Goal: Transaction & Acquisition: Purchase product/service

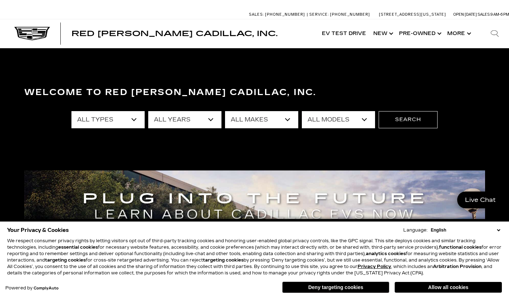
click at [136, 120] on select "All Types New Used Certified Used Demo" at bounding box center [107, 119] width 73 height 17
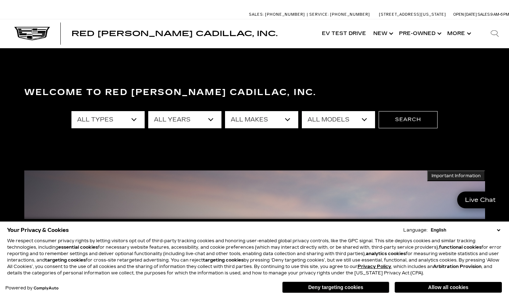
click at [132, 123] on select "All Types New Used Certified Used Demo" at bounding box center [107, 119] width 73 height 17
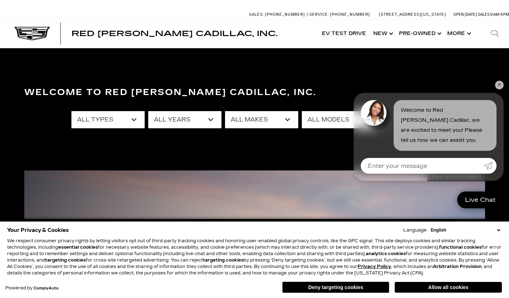
select select "Certified Used"
click at [71, 111] on select "All Types New Used Certified Used Demo" at bounding box center [107, 119] width 73 height 17
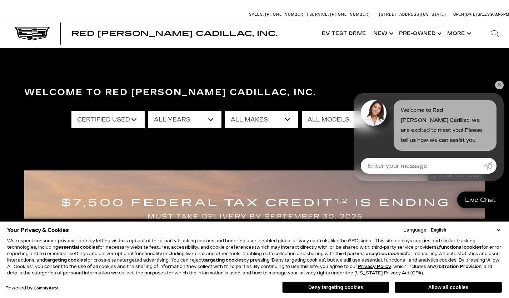
click at [499, 86] on link "✕" at bounding box center [499, 85] width 9 height 9
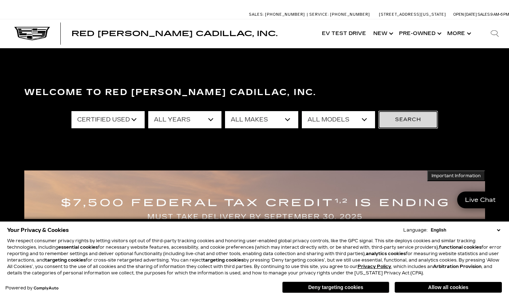
click at [405, 116] on button "Search" at bounding box center [408, 119] width 59 height 17
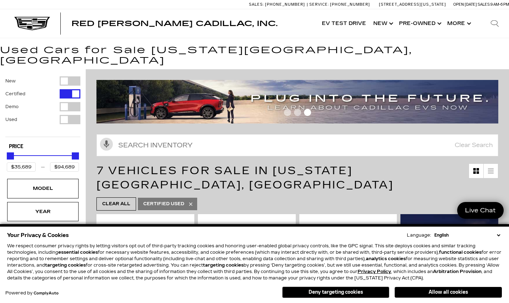
click at [63, 102] on div "Filter by Vehicle Type" at bounding box center [70, 106] width 21 height 9
type input "$134,955"
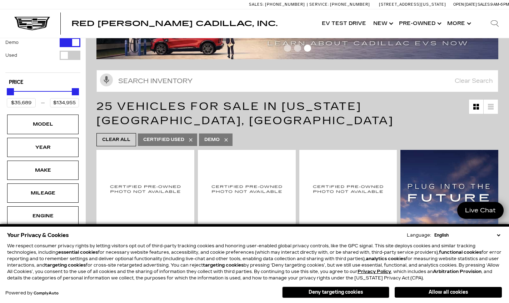
scroll to position [65, 0]
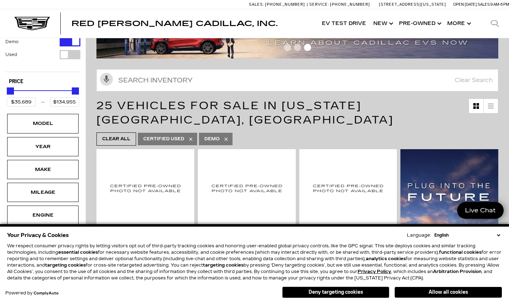
click at [500, 237] on select "English Spanish / Español English / United Kingdom Korean / 한국어 Vietnamese / Ti…" at bounding box center [467, 235] width 69 height 6
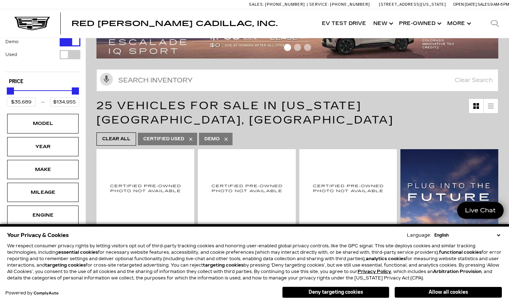
click at [502, 254] on div "Your Privacy & Cookies Language: English Spanish / Español English / United Kin…" at bounding box center [255, 265] width 498 height 72
click at [405, 292] on button "Allow all cookies" at bounding box center [448, 292] width 107 height 11
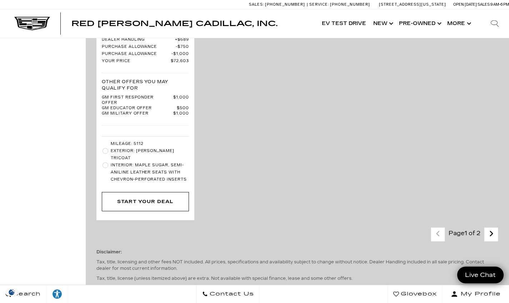
scroll to position [2107, 0]
click at [494, 228] on icon "next page" at bounding box center [491, 233] width 5 height 11
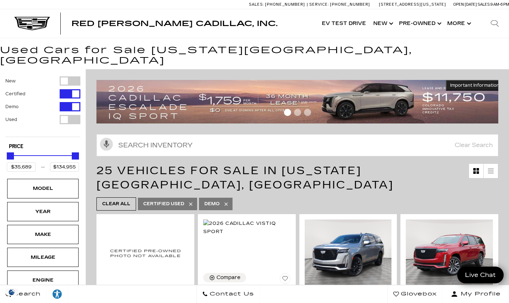
click at [63, 115] on div "Filter by Vehicle Type" at bounding box center [70, 119] width 21 height 9
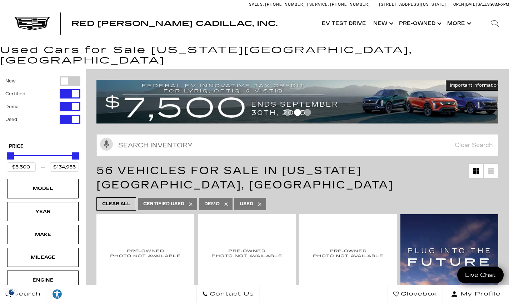
click at [62, 89] on div "Filter by Vehicle Type" at bounding box center [70, 93] width 21 height 9
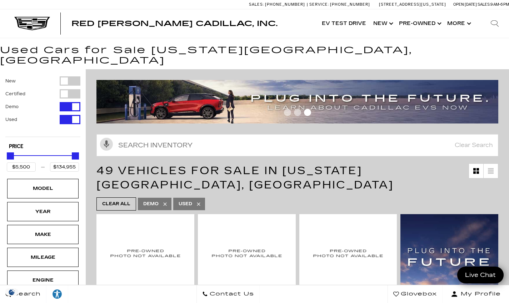
click at [63, 115] on div "Filter by Vehicle Type" at bounding box center [70, 119] width 21 height 9
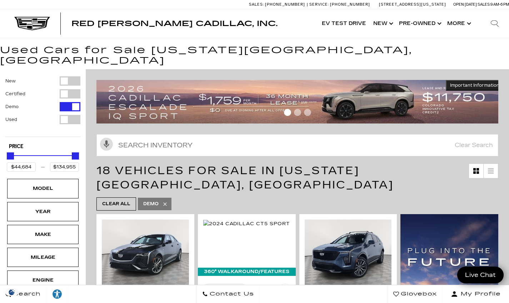
click at [61, 102] on div "Filter by Vehicle Type" at bounding box center [70, 106] width 21 height 9
type input "$5,500"
type input "$179,434"
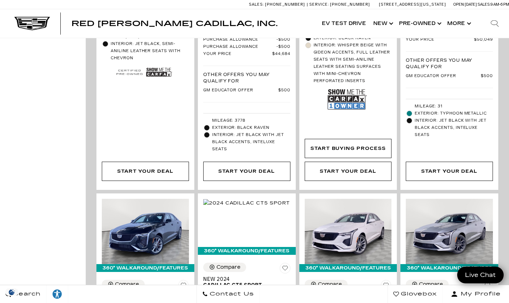
scroll to position [943, 0]
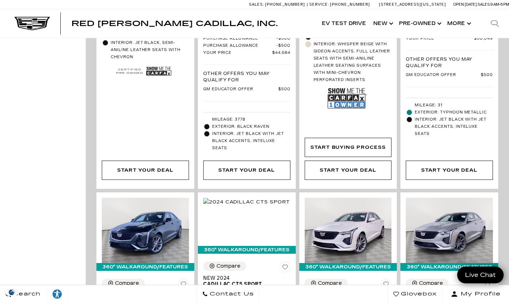
click at [46, 219] on div "New Certified Demo Used Type Price $5,500 $179,434 Model Year Make Mileage Engi…" at bounding box center [43, 238] width 86 height 2224
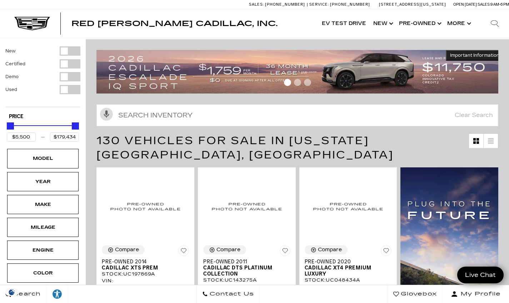
scroll to position [0, 0]
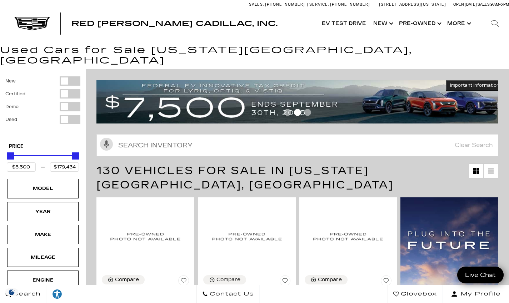
click at [66, 102] on div "Filter by Vehicle Type" at bounding box center [70, 106] width 21 height 9
type input "$44,684"
type input "$134,955"
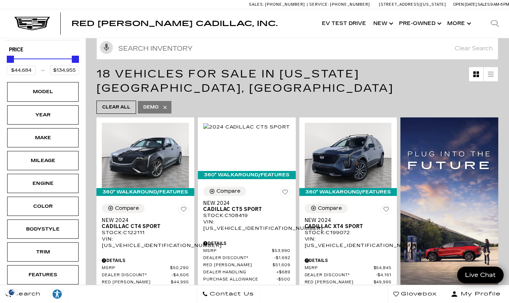
scroll to position [101, 0]
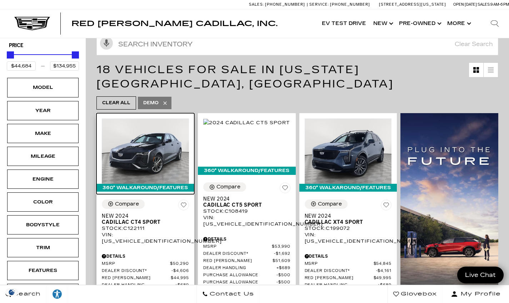
click at [132, 146] on img at bounding box center [145, 151] width 87 height 65
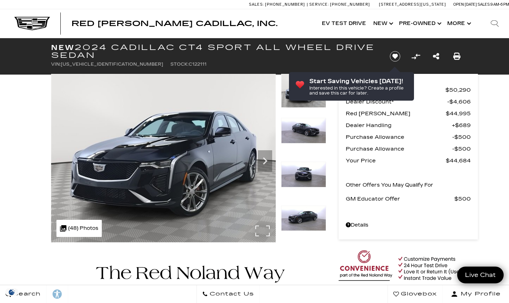
click at [82, 225] on div ".cls-1, .cls-3 { fill: #c50033; } .cls-1 { clip-rule: evenodd; } .cls-2 { clip-…" at bounding box center [78, 228] width 45 height 17
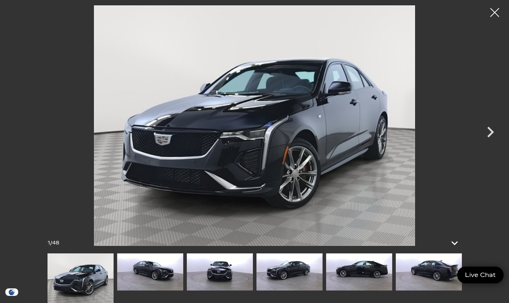
click at [152, 275] on img at bounding box center [150, 272] width 66 height 37
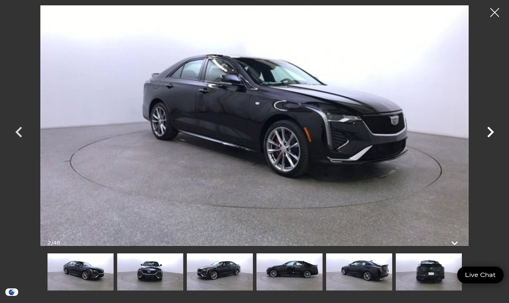
click at [488, 135] on icon "Next" at bounding box center [490, 131] width 21 height 21
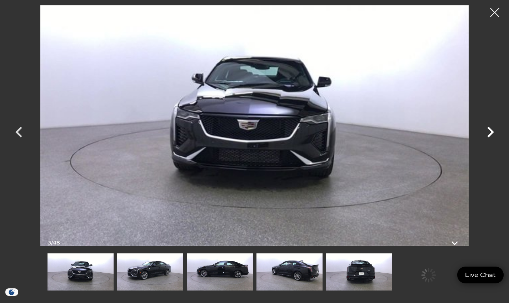
click at [488, 135] on icon "Next" at bounding box center [490, 131] width 21 height 21
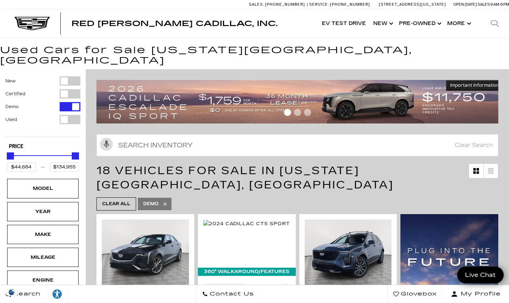
click at [59, 102] on button "Demo" at bounding box center [42, 106] width 75 height 9
type input "$5,500"
type input "$179,434"
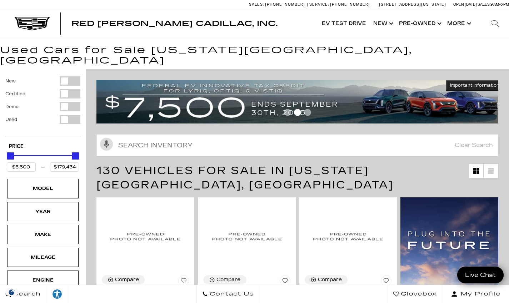
click at [5, 102] on button "Demo" at bounding box center [42, 106] width 75 height 9
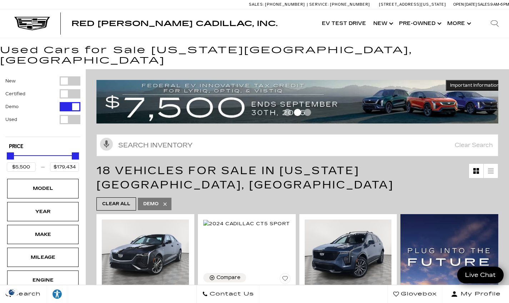
type input "$44,684"
type input "$134,955"
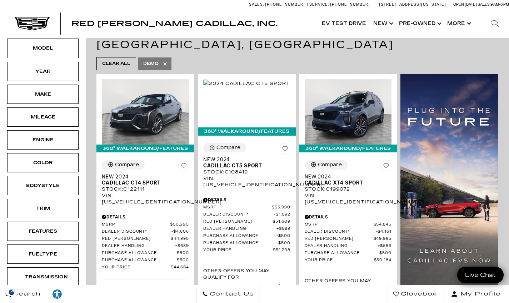
scroll to position [142, 0]
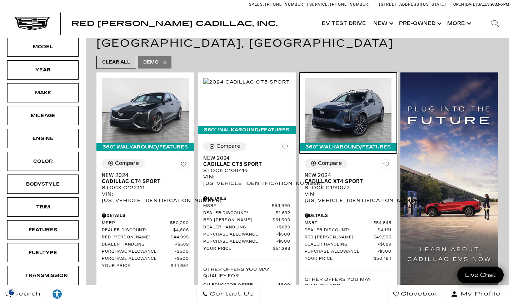
click at [362, 103] on img at bounding box center [348, 110] width 87 height 65
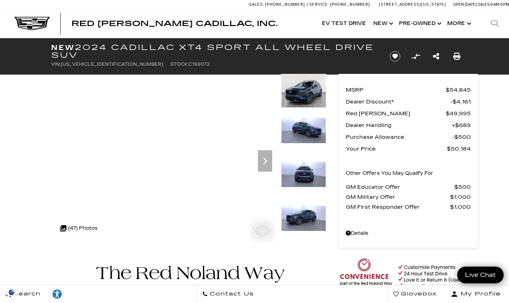
click at [82, 228] on div ".cls-1, .cls-3 { fill: #c50033; } .cls-1 { clip-rule: evenodd; } .cls-2 { clip-…" at bounding box center [78, 228] width 45 height 17
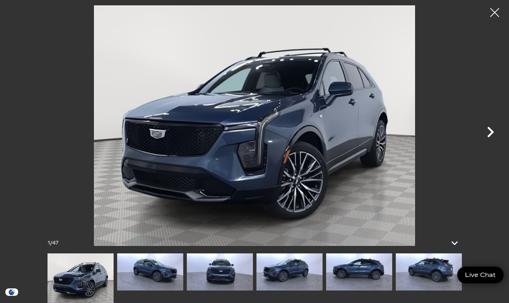
click at [489, 130] on icon "Next" at bounding box center [490, 131] width 21 height 21
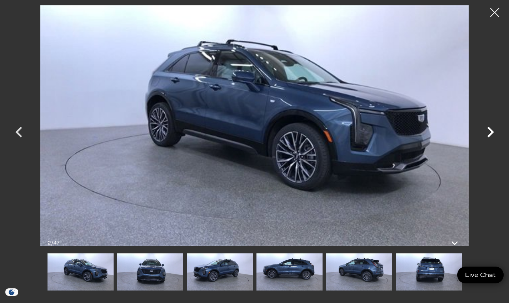
click at [489, 130] on icon "Next" at bounding box center [490, 131] width 21 height 21
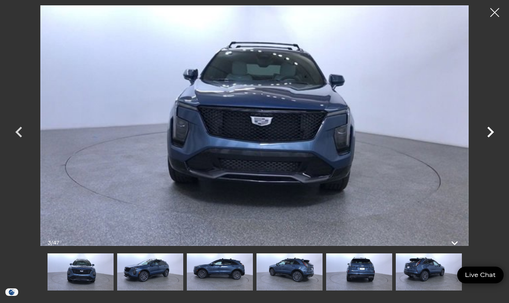
click at [489, 130] on icon "Next" at bounding box center [490, 131] width 21 height 21
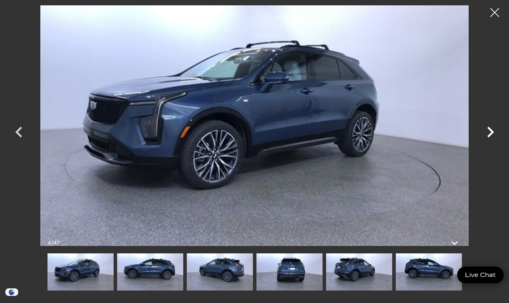
click at [489, 130] on icon "Next" at bounding box center [490, 131] width 21 height 21
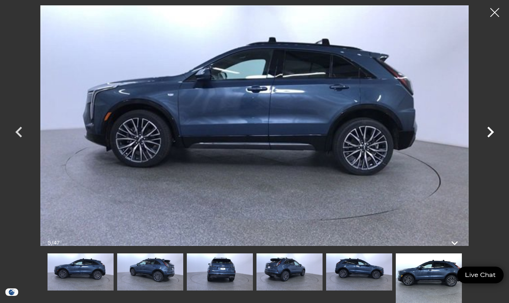
click at [489, 130] on icon "Next" at bounding box center [490, 131] width 21 height 21
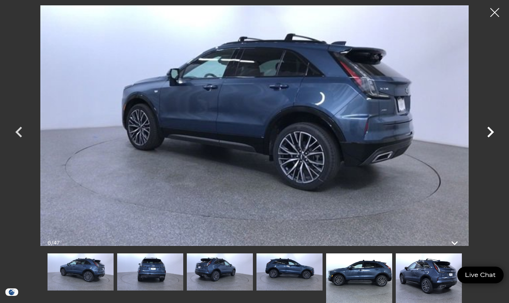
click at [489, 130] on icon "Next" at bounding box center [490, 131] width 21 height 21
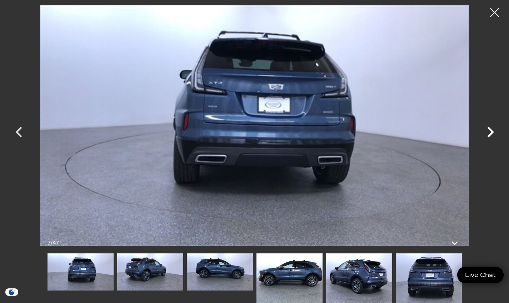
click at [489, 130] on icon "Next" at bounding box center [490, 131] width 21 height 21
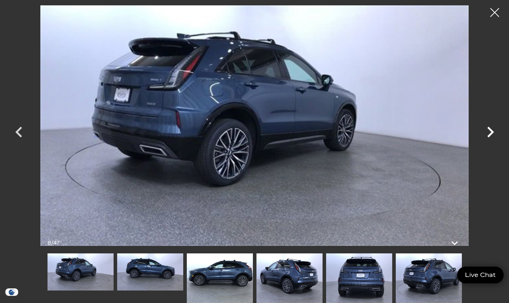
click at [489, 130] on icon "Next" at bounding box center [490, 131] width 21 height 21
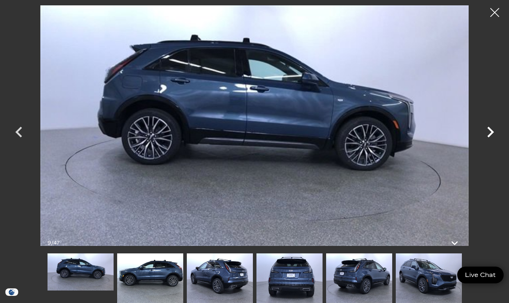
click at [489, 130] on icon "Next" at bounding box center [490, 131] width 21 height 21
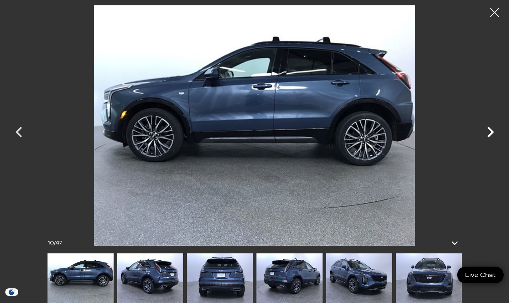
click at [489, 130] on icon "Next" at bounding box center [490, 131] width 21 height 21
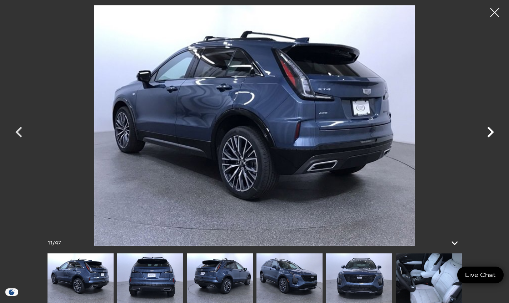
click at [489, 130] on icon "Next" at bounding box center [490, 131] width 21 height 21
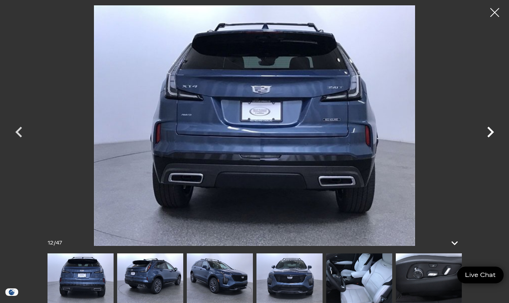
click at [489, 130] on icon "Next" at bounding box center [490, 131] width 21 height 21
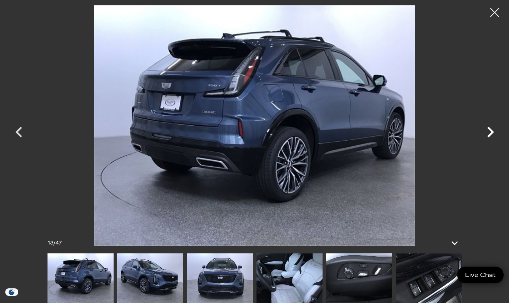
click at [489, 130] on icon "Next" at bounding box center [490, 131] width 21 height 21
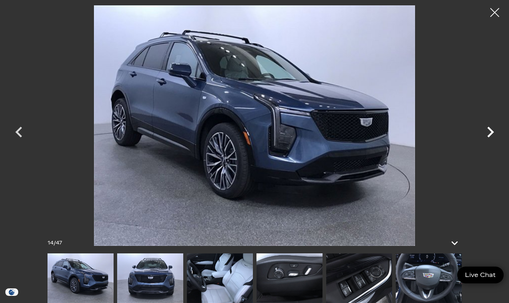
click at [489, 130] on icon "Next" at bounding box center [490, 131] width 21 height 21
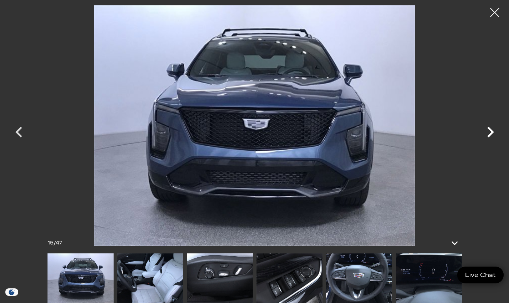
click at [489, 130] on icon "Next" at bounding box center [490, 131] width 21 height 21
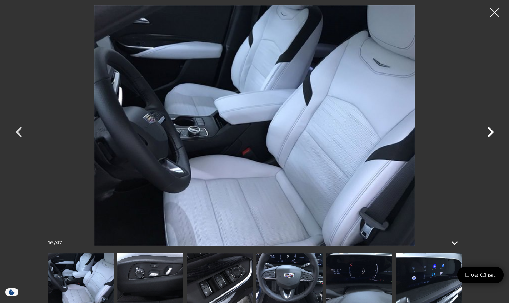
click at [489, 130] on icon "Next" at bounding box center [490, 131] width 21 height 21
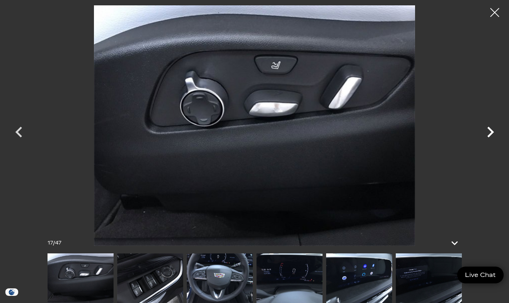
click at [489, 130] on icon "Next" at bounding box center [490, 131] width 21 height 21
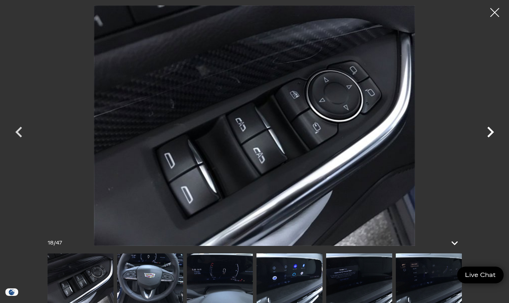
click at [489, 130] on icon "Next" at bounding box center [490, 131] width 21 height 21
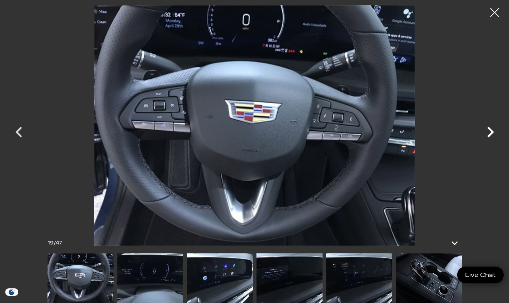
click at [489, 130] on icon "Next" at bounding box center [490, 131] width 21 height 21
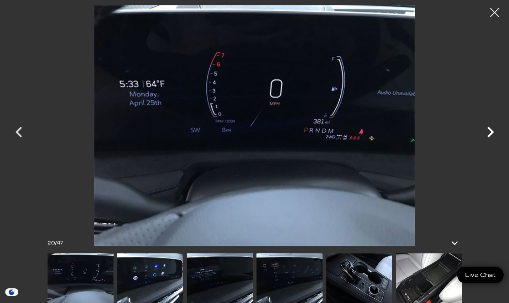
click at [489, 130] on icon "Next" at bounding box center [490, 131] width 21 height 21
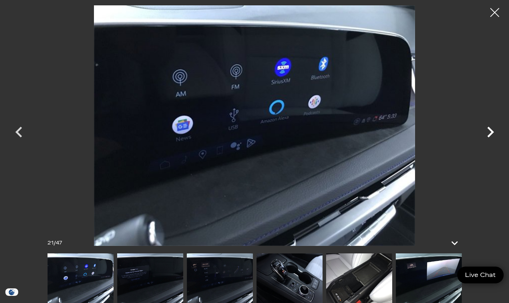
click at [489, 130] on icon "Next" at bounding box center [490, 131] width 21 height 21
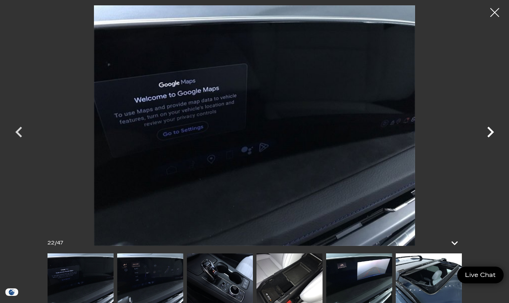
click at [489, 130] on icon "Next" at bounding box center [490, 131] width 21 height 21
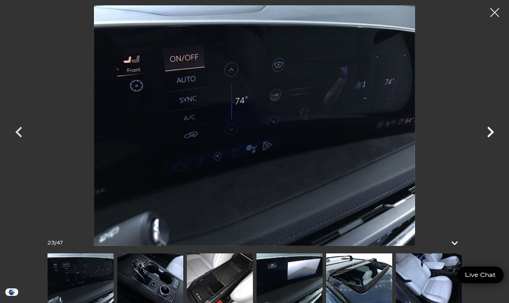
click at [489, 130] on icon "Next" at bounding box center [490, 131] width 21 height 21
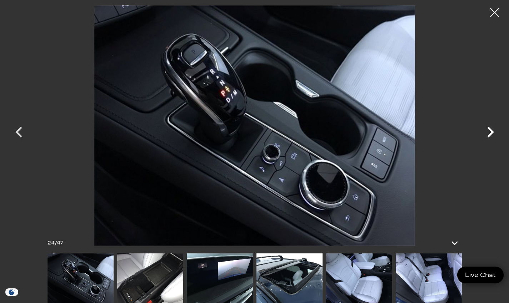
click at [489, 130] on icon "Next" at bounding box center [490, 131] width 21 height 21
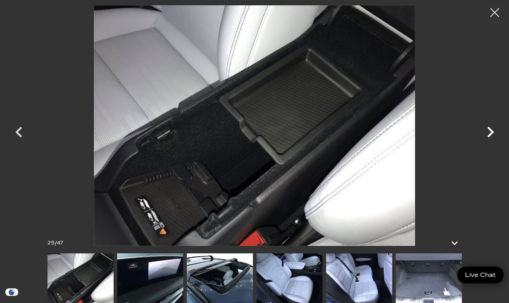
click at [489, 130] on icon "Next" at bounding box center [490, 131] width 21 height 21
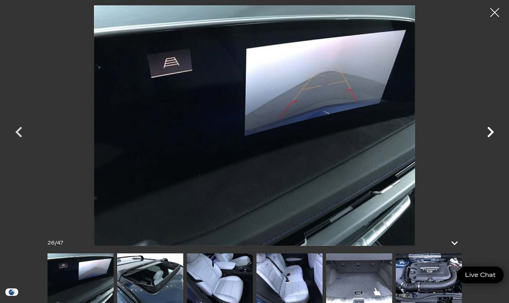
click at [489, 130] on icon "Next" at bounding box center [490, 131] width 21 height 21
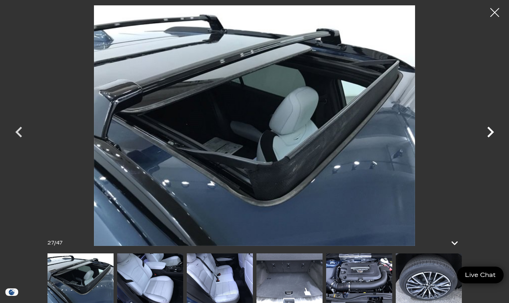
click at [489, 130] on icon "Next" at bounding box center [490, 131] width 21 height 21
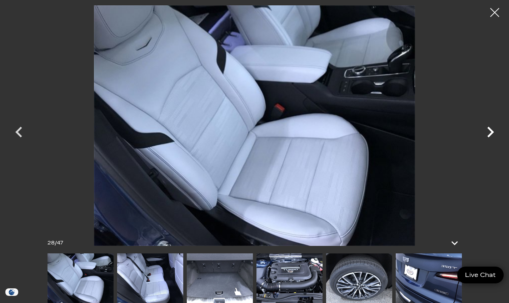
click at [489, 130] on icon "Next" at bounding box center [490, 131] width 21 height 21
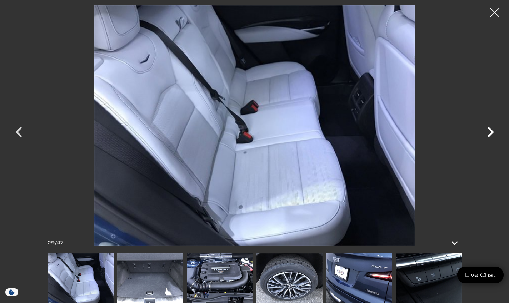
click at [489, 130] on icon "Next" at bounding box center [490, 131] width 21 height 21
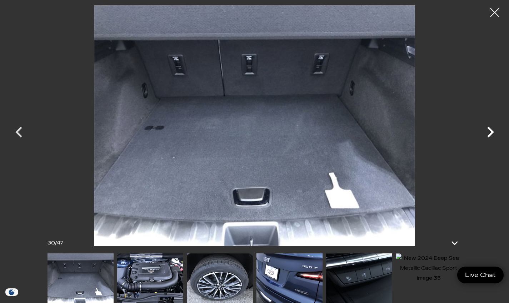
click at [489, 130] on icon "Next" at bounding box center [490, 131] width 21 height 21
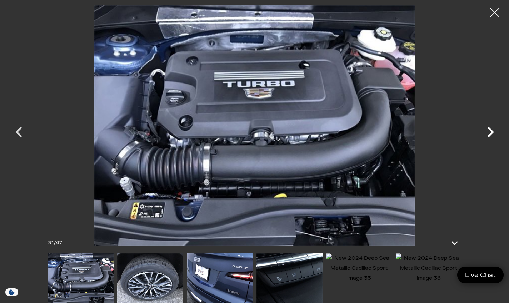
click at [489, 130] on icon "Next" at bounding box center [490, 131] width 21 height 21
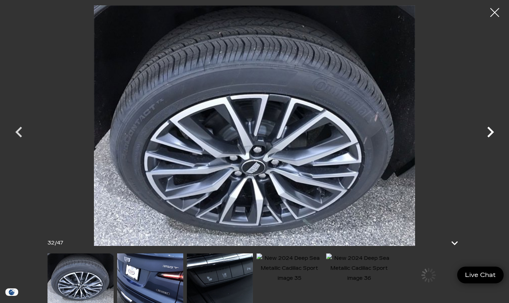
click at [489, 130] on icon "Next" at bounding box center [490, 131] width 21 height 21
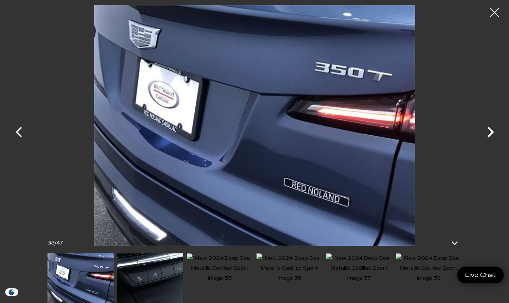
click at [489, 130] on icon "Next" at bounding box center [490, 131] width 21 height 21
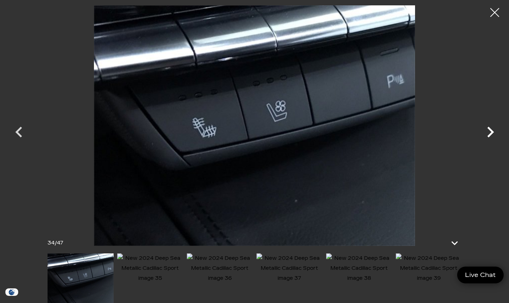
click at [489, 130] on icon "Next" at bounding box center [490, 131] width 21 height 21
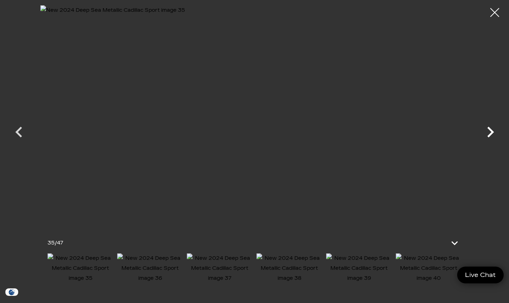
click at [489, 130] on icon "Next" at bounding box center [490, 131] width 21 height 21
click at [492, 12] on div at bounding box center [495, 12] width 19 height 19
